Goal: Entertainment & Leisure: Consume media (video, audio)

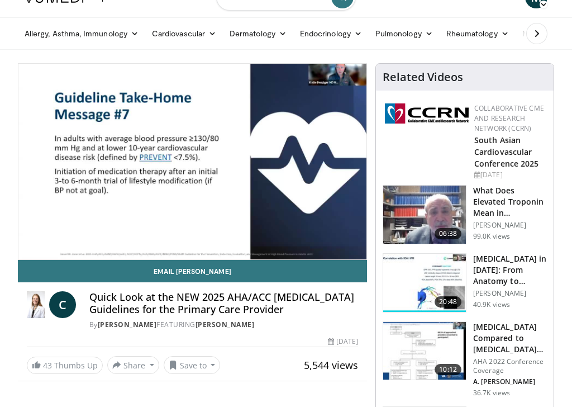
click at [56, 84] on div "10 seconds Tap to unmute" at bounding box center [192, 162] width 348 height 196
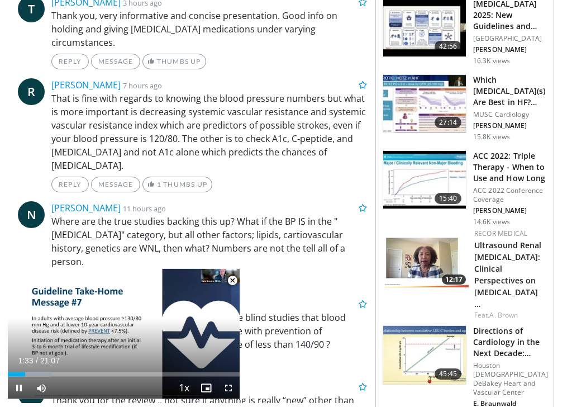
scroll to position [516, 0]
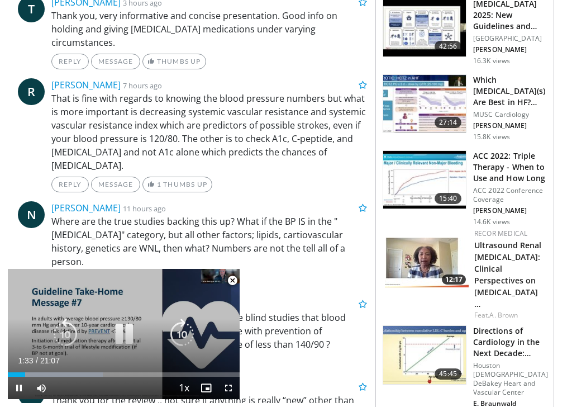
click at [207, 306] on div "10 seconds Tap to unmute" at bounding box center [124, 334] width 232 height 130
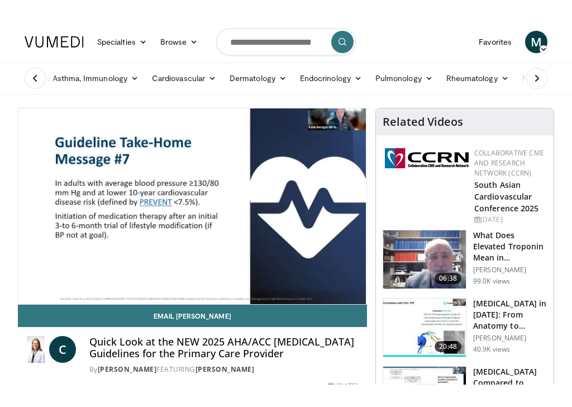
scroll to position [0, 0]
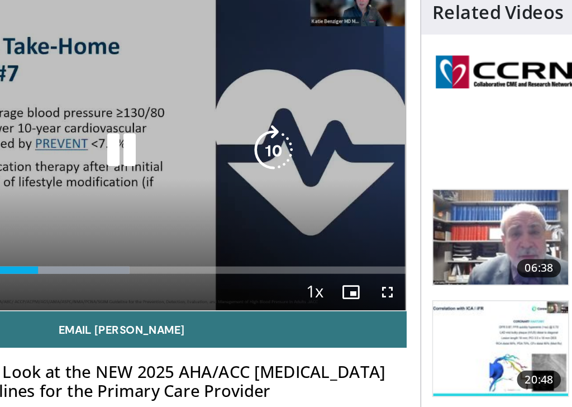
click at [270, 136] on icon "Video Player" at bounding box center [285, 151] width 31 height 31
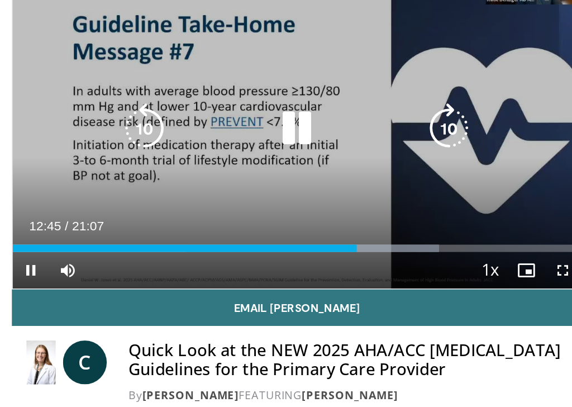
click at [270, 136] on icon "Video Player" at bounding box center [285, 151] width 31 height 31
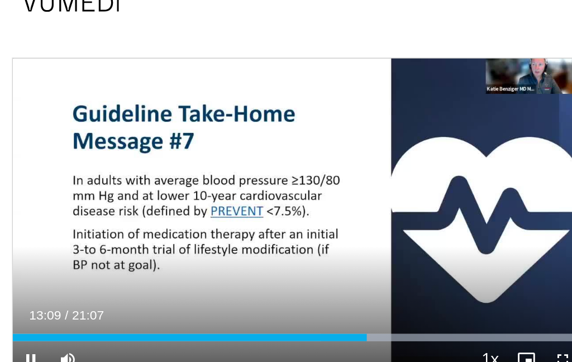
click at [260, 113] on div "10 seconds Tap to unmute" at bounding box center [192, 152] width 348 height 196
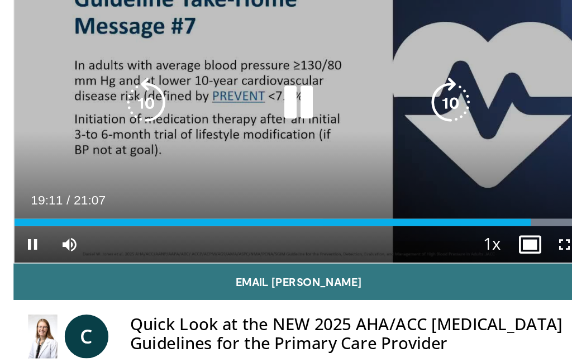
click at [177, 136] on icon "Video Player" at bounding box center [192, 151] width 31 height 31
click at [180, 136] on icon "Video Player" at bounding box center [192, 151] width 31 height 31
